Goal: Find specific page/section: Find specific page/section

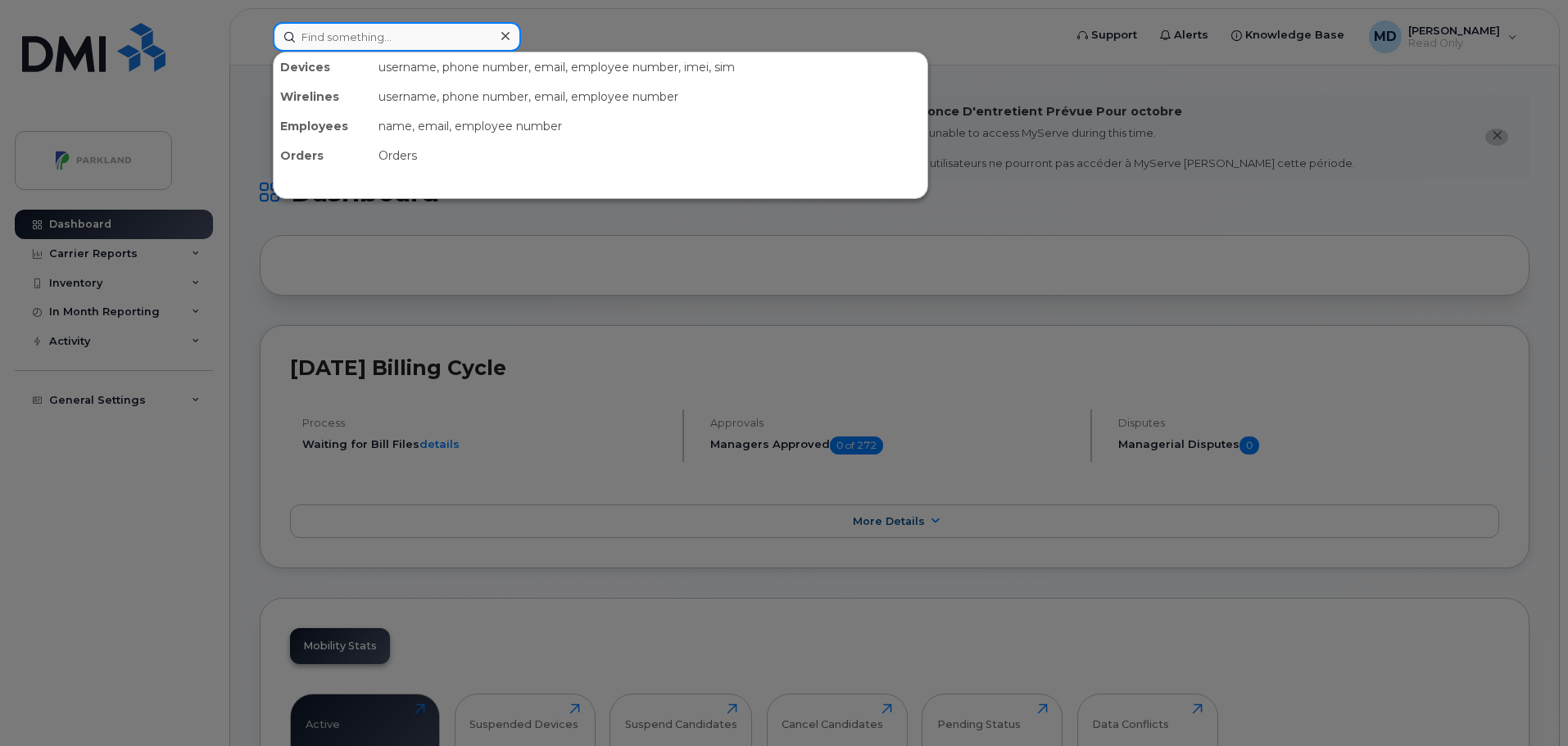
click at [396, 42] on input at bounding box center [397, 37] width 249 height 30
paste input "403-479-1466"
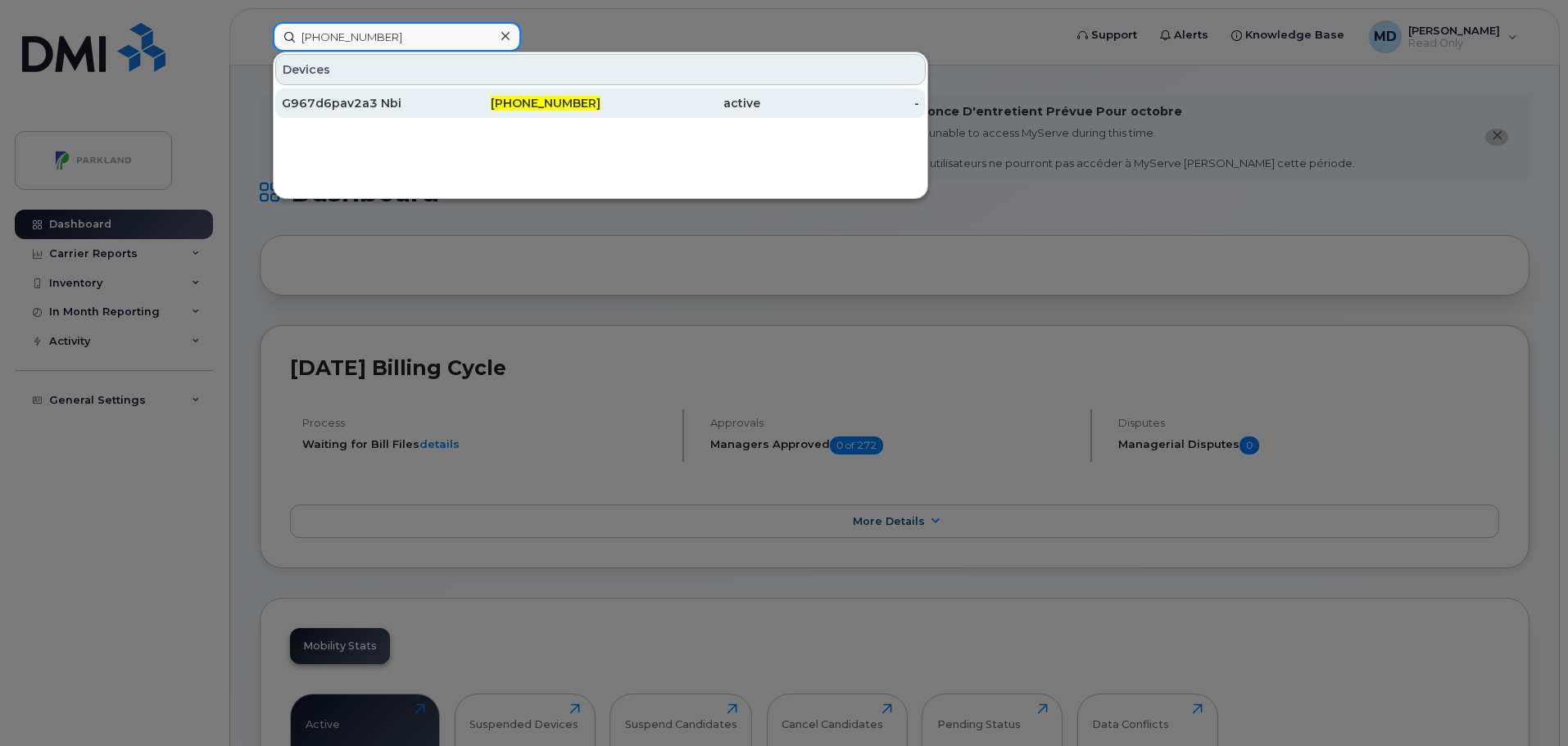
type input "403-479-1466"
drag, startPoint x: 361, startPoint y: 111, endPoint x: 351, endPoint y: 102, distance: 13.5
click at [361, 111] on div "G967d6pav2a3 Nbi" at bounding box center [362, 103] width 160 height 17
